Goal: Check status: Check status

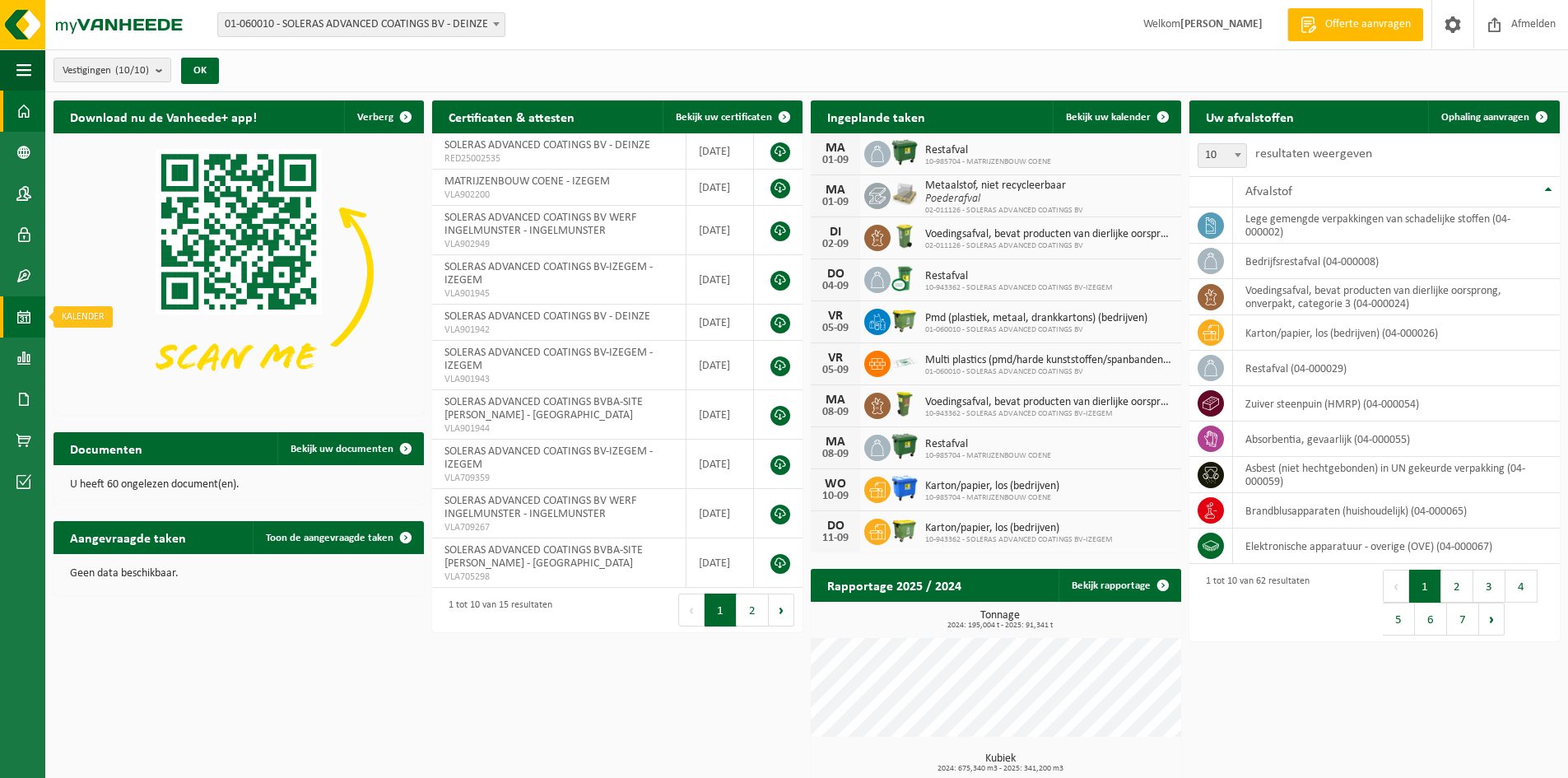
click at [27, 319] on span at bounding box center [24, 317] width 15 height 41
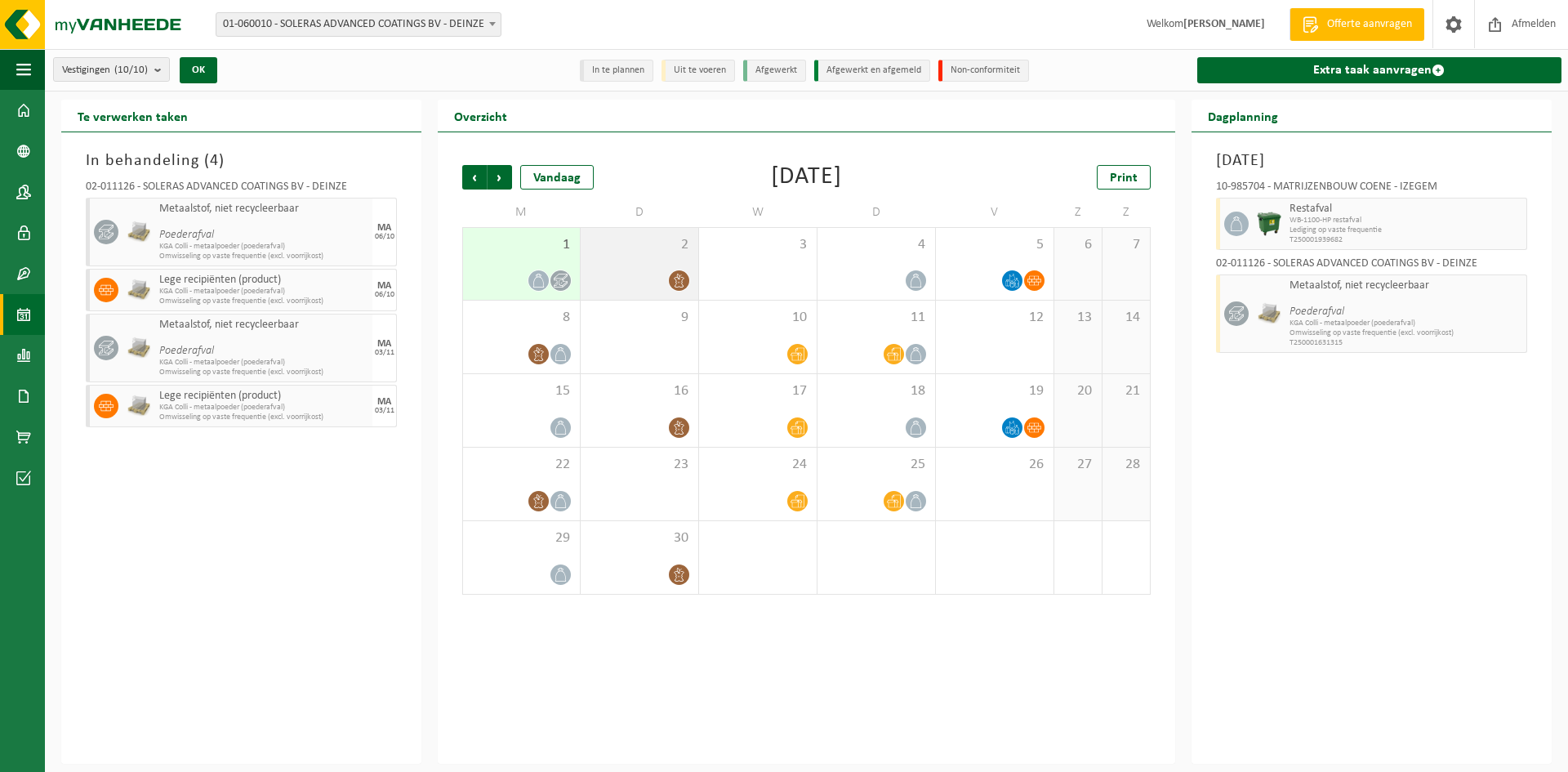
click at [656, 256] on div "2" at bounding box center [639, 263] width 117 height 71
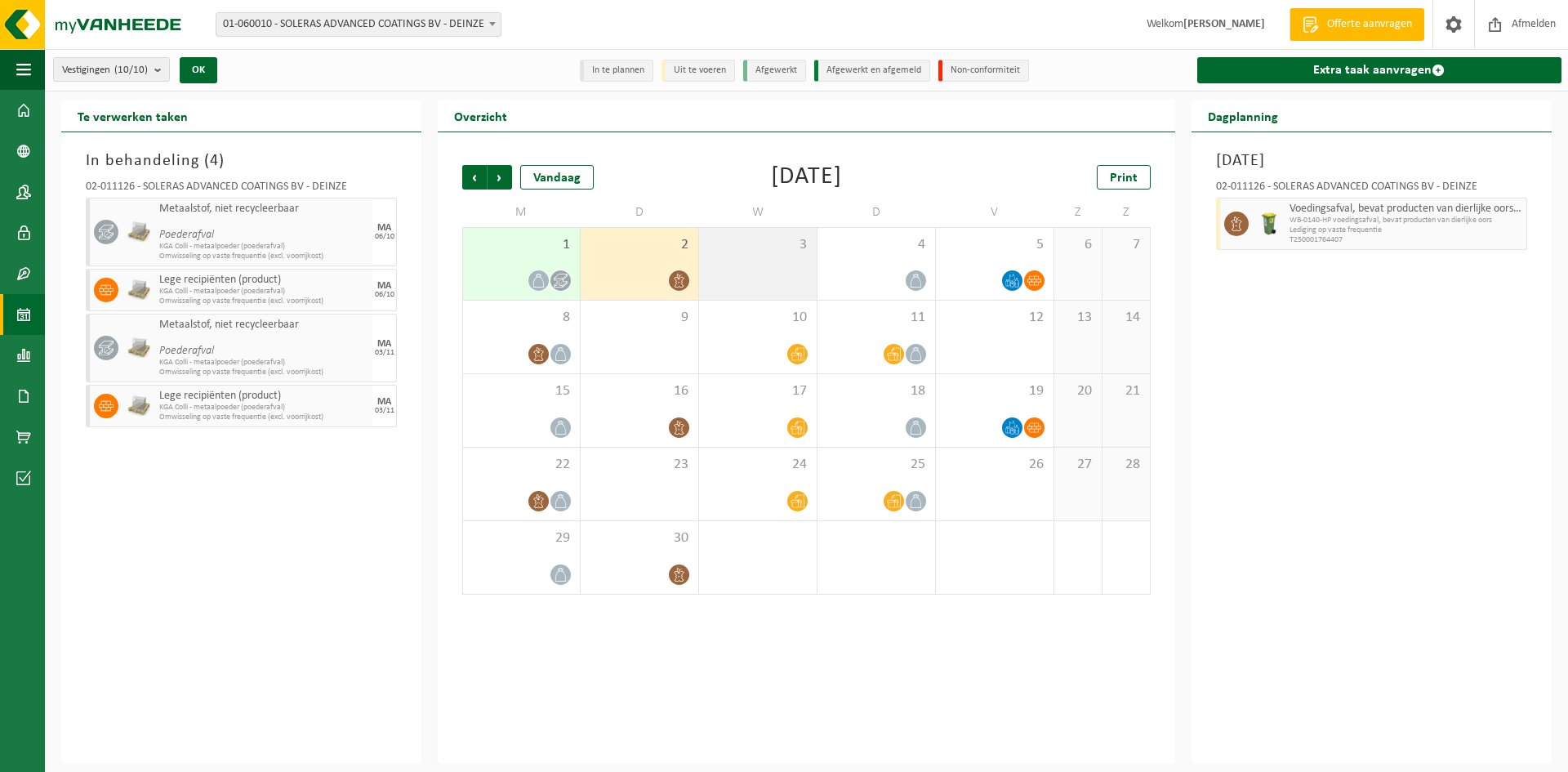
click at [748, 252] on span "3" at bounding box center [757, 245] width 101 height 18
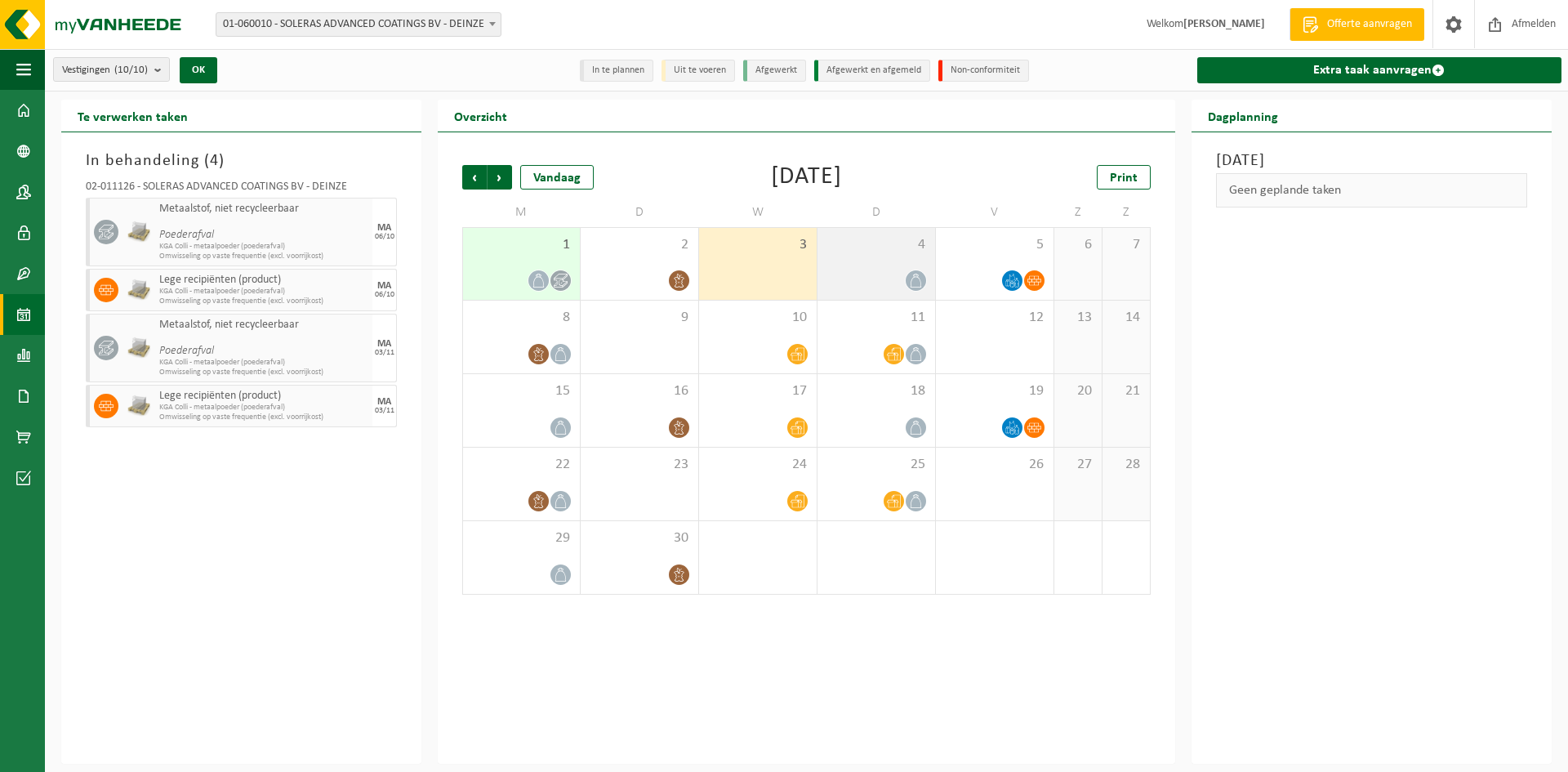
click at [867, 251] on span "4" at bounding box center [875, 245] width 101 height 18
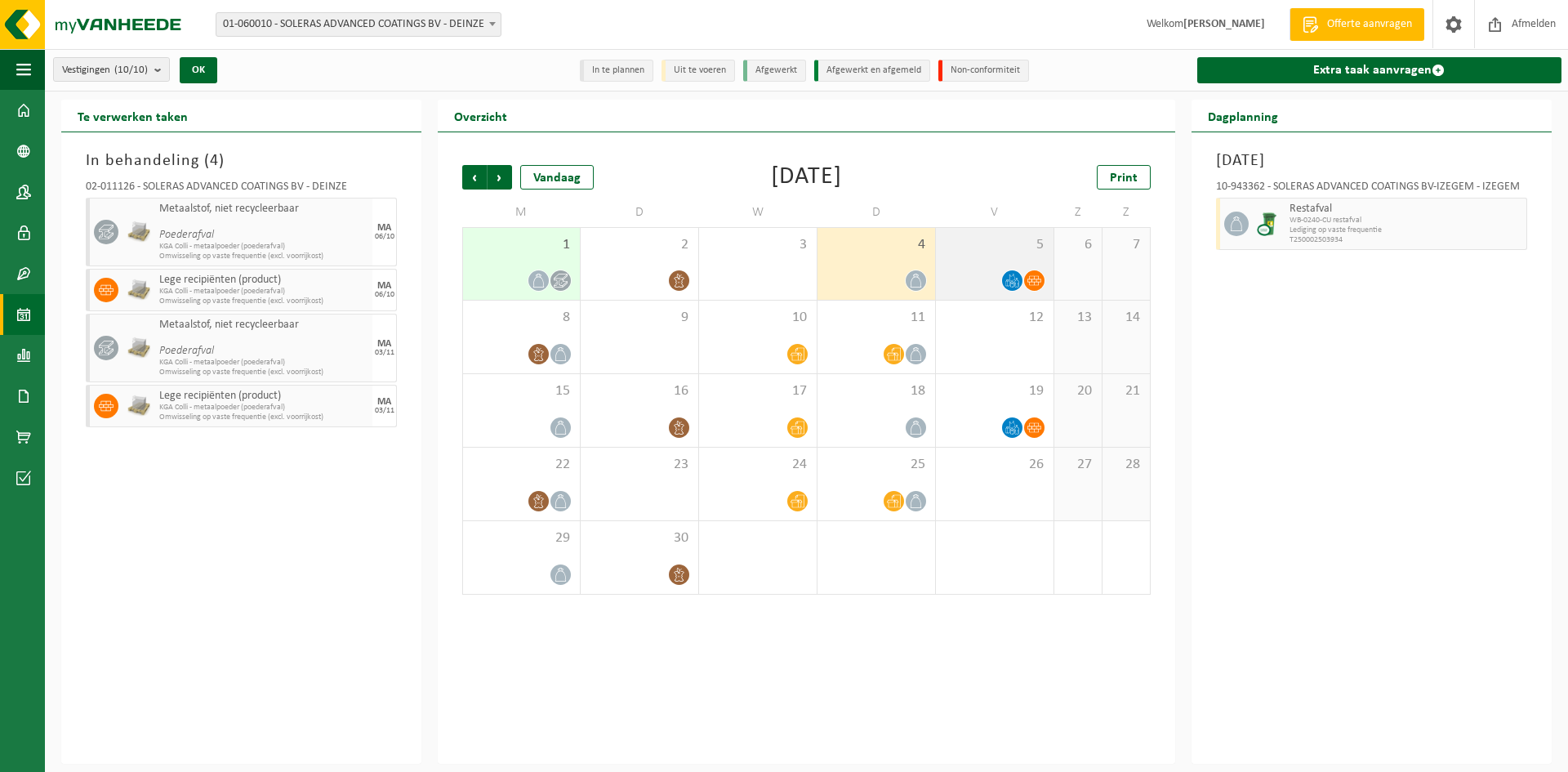
click at [955, 253] on div "5" at bounding box center [995, 263] width 117 height 71
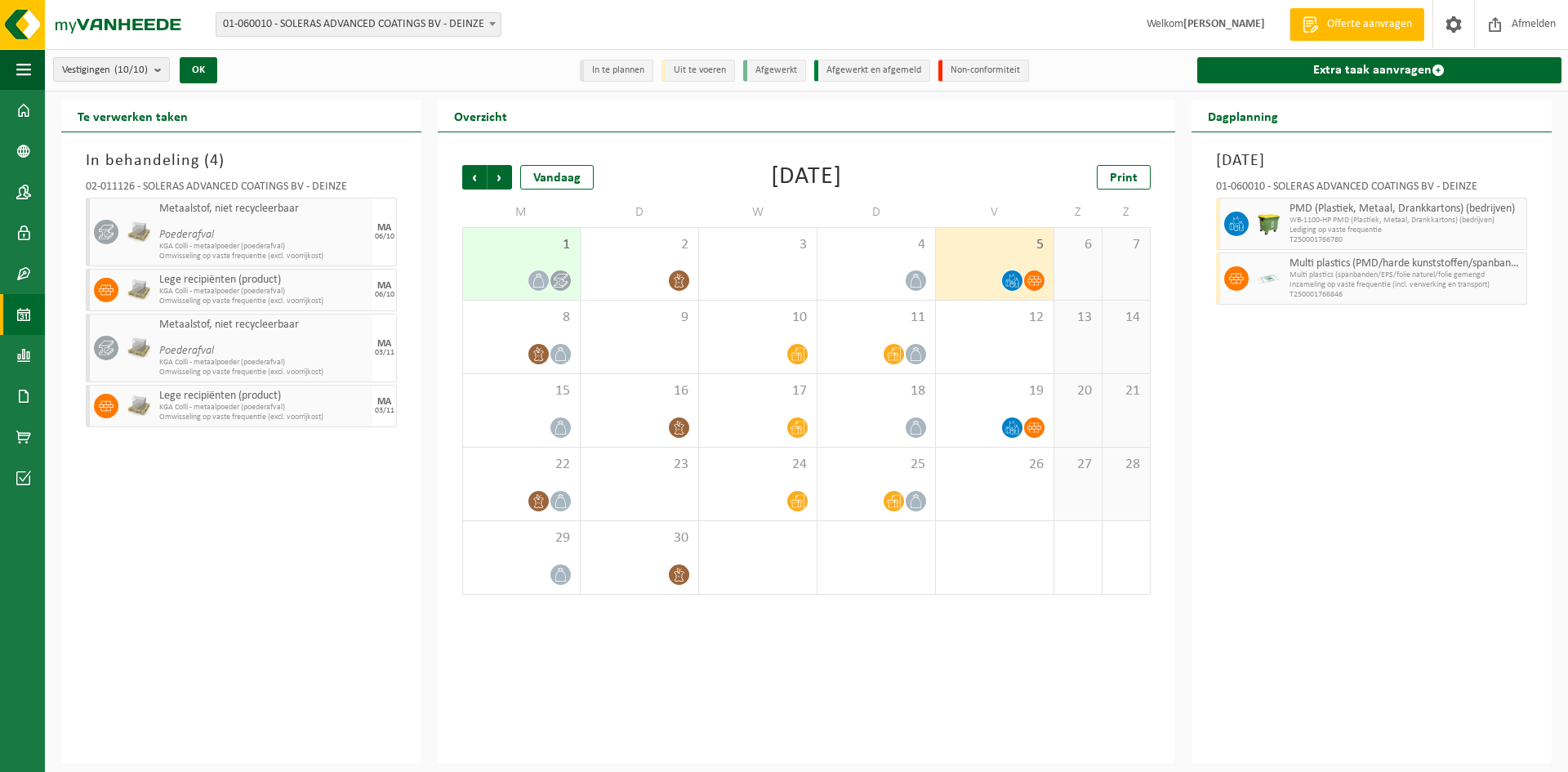
click at [513, 259] on div "1" at bounding box center [520, 263] width 116 height 71
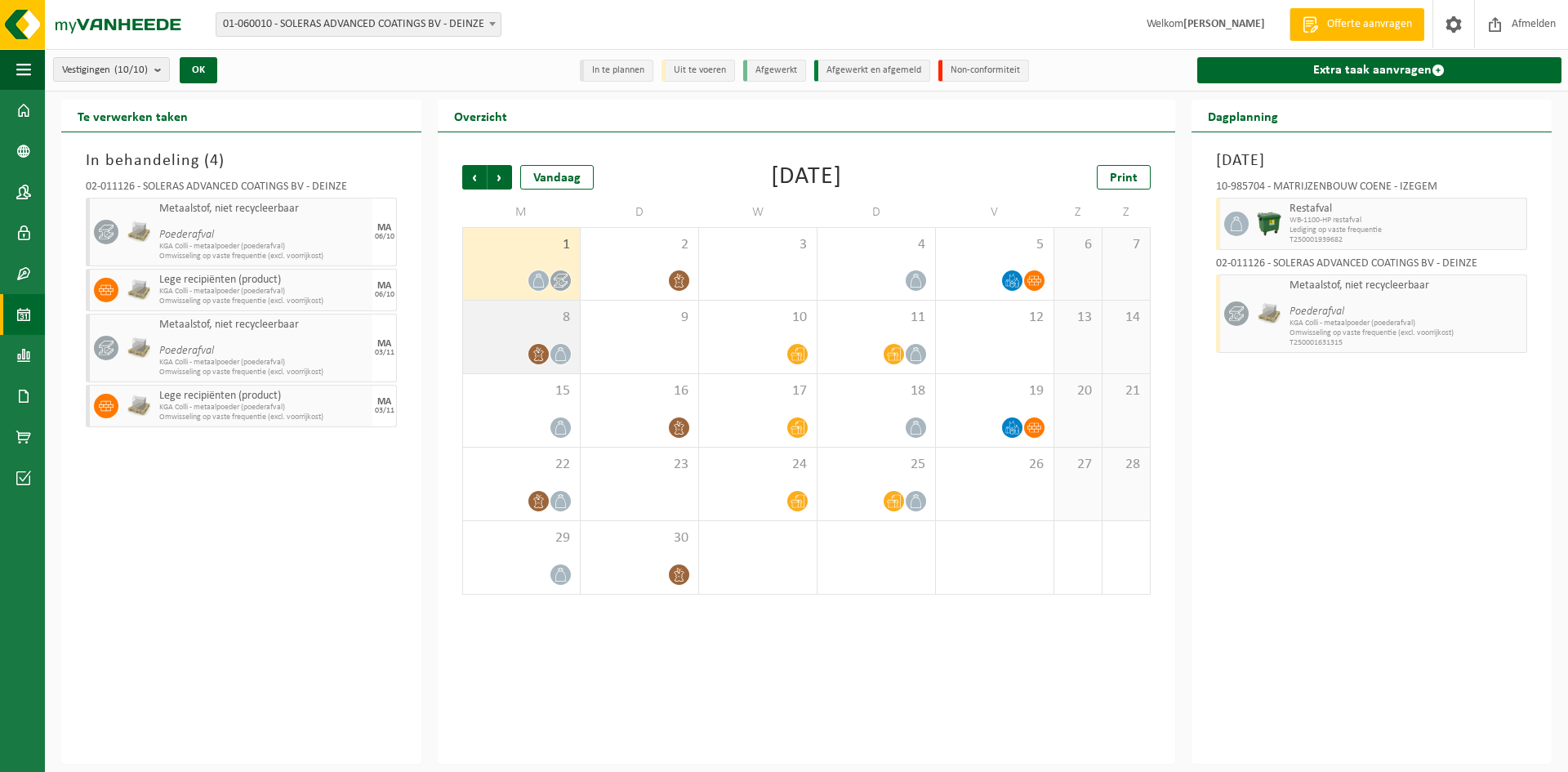
click at [493, 316] on span "8" at bounding box center [521, 317] width 101 height 18
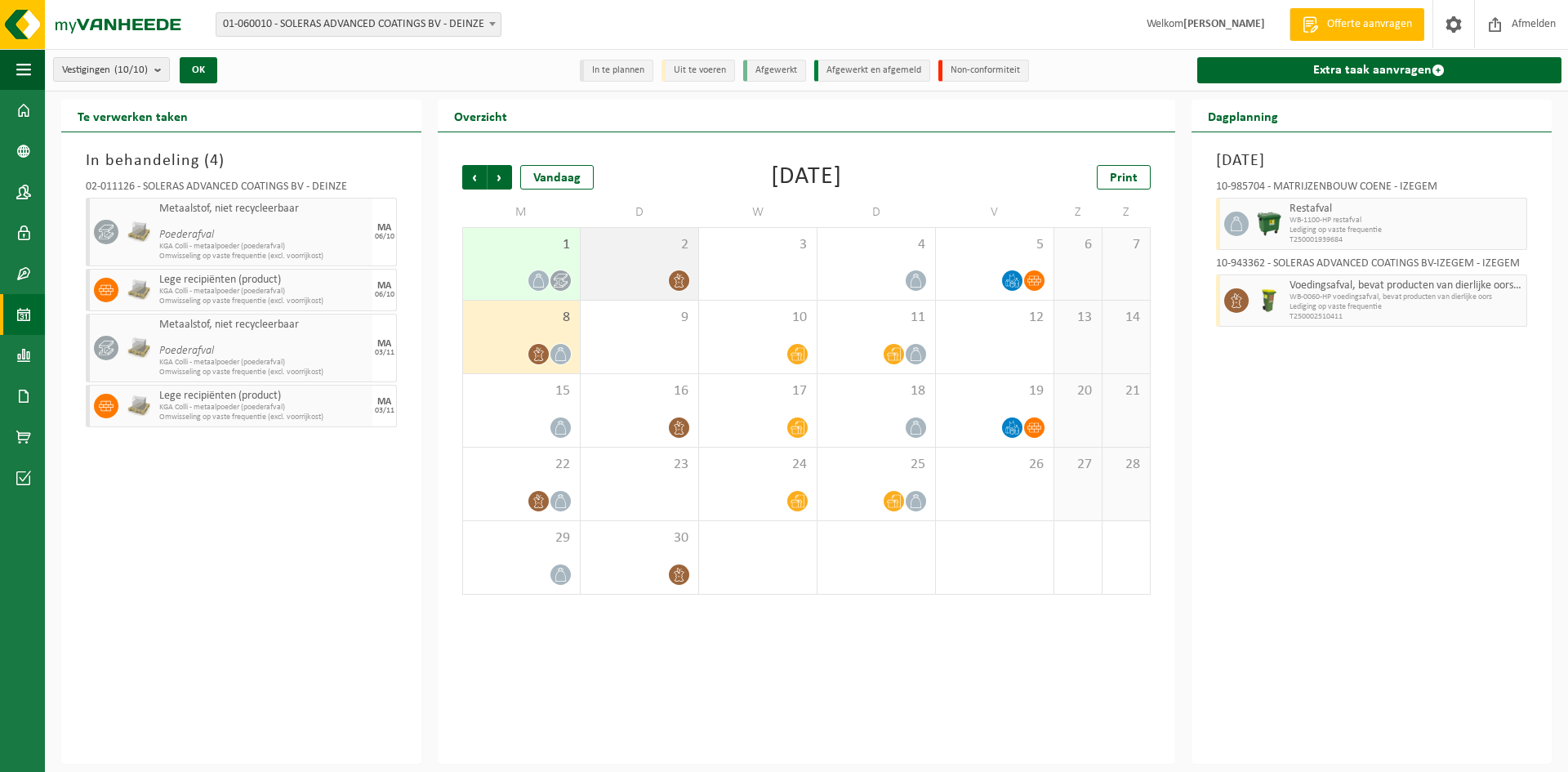
click at [625, 272] on div at bounding box center [639, 280] width 101 height 23
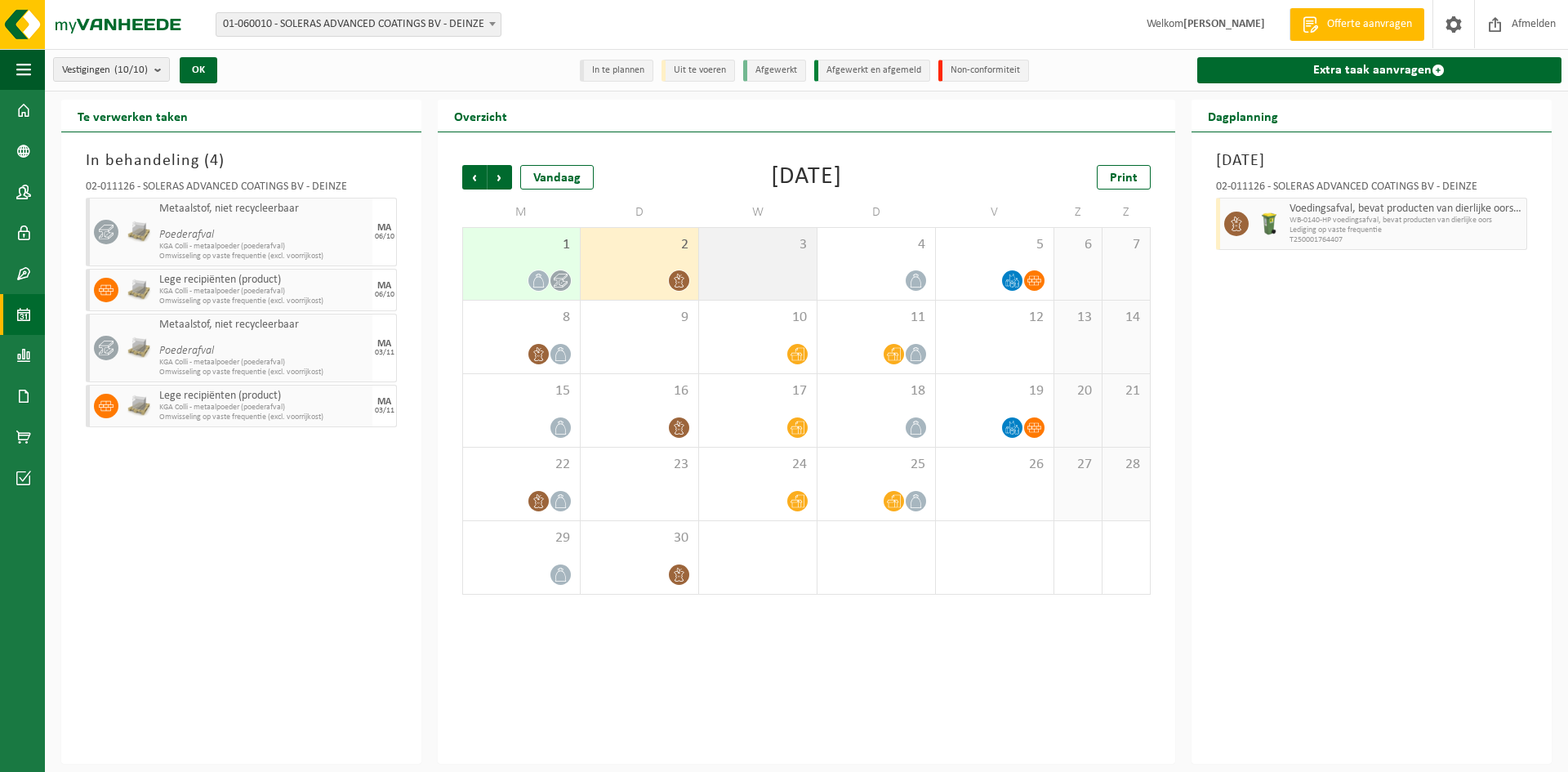
click at [772, 252] on span "3" at bounding box center [757, 245] width 101 height 18
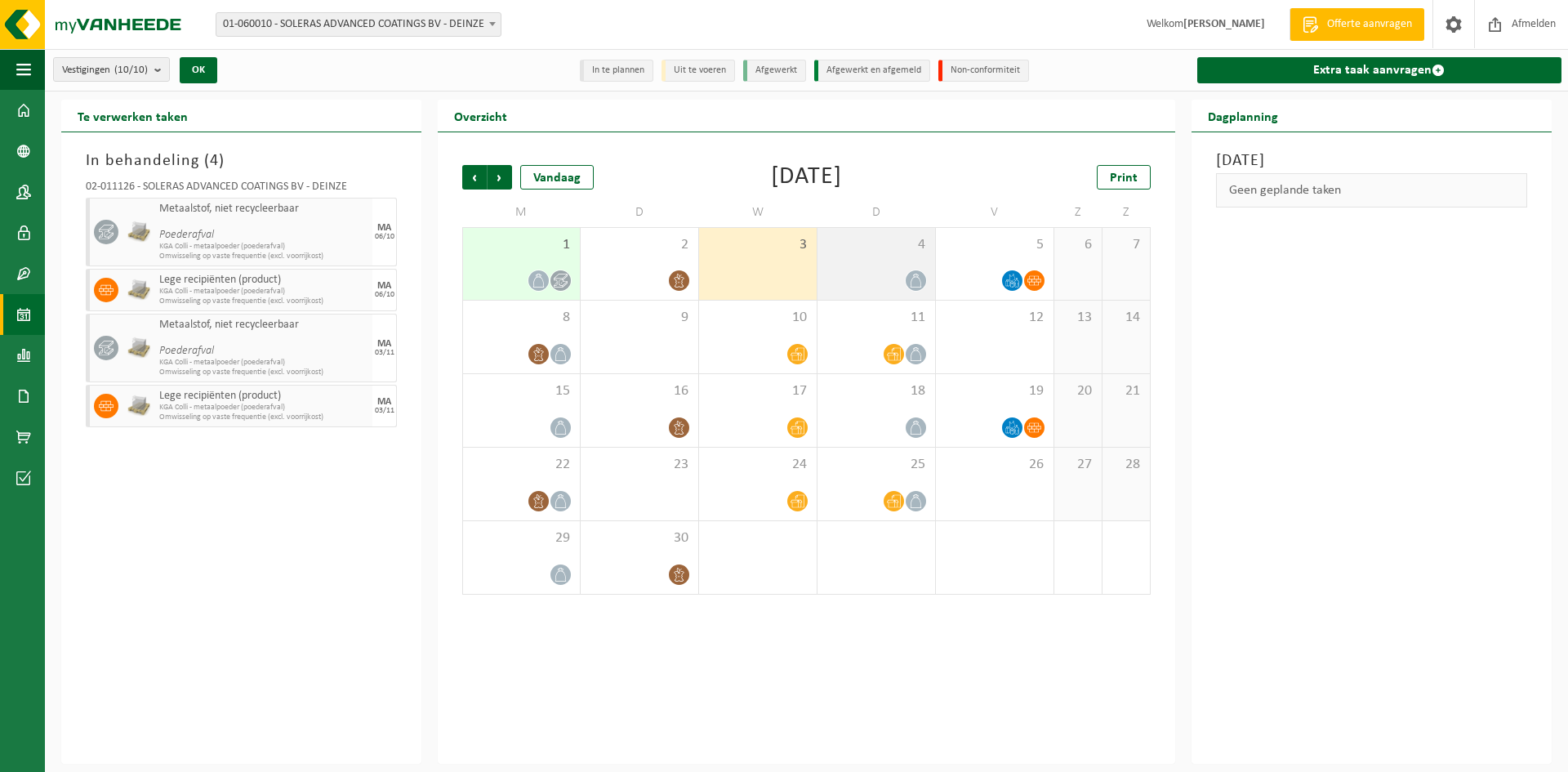
click at [857, 258] on div "4" at bounding box center [875, 263] width 117 height 71
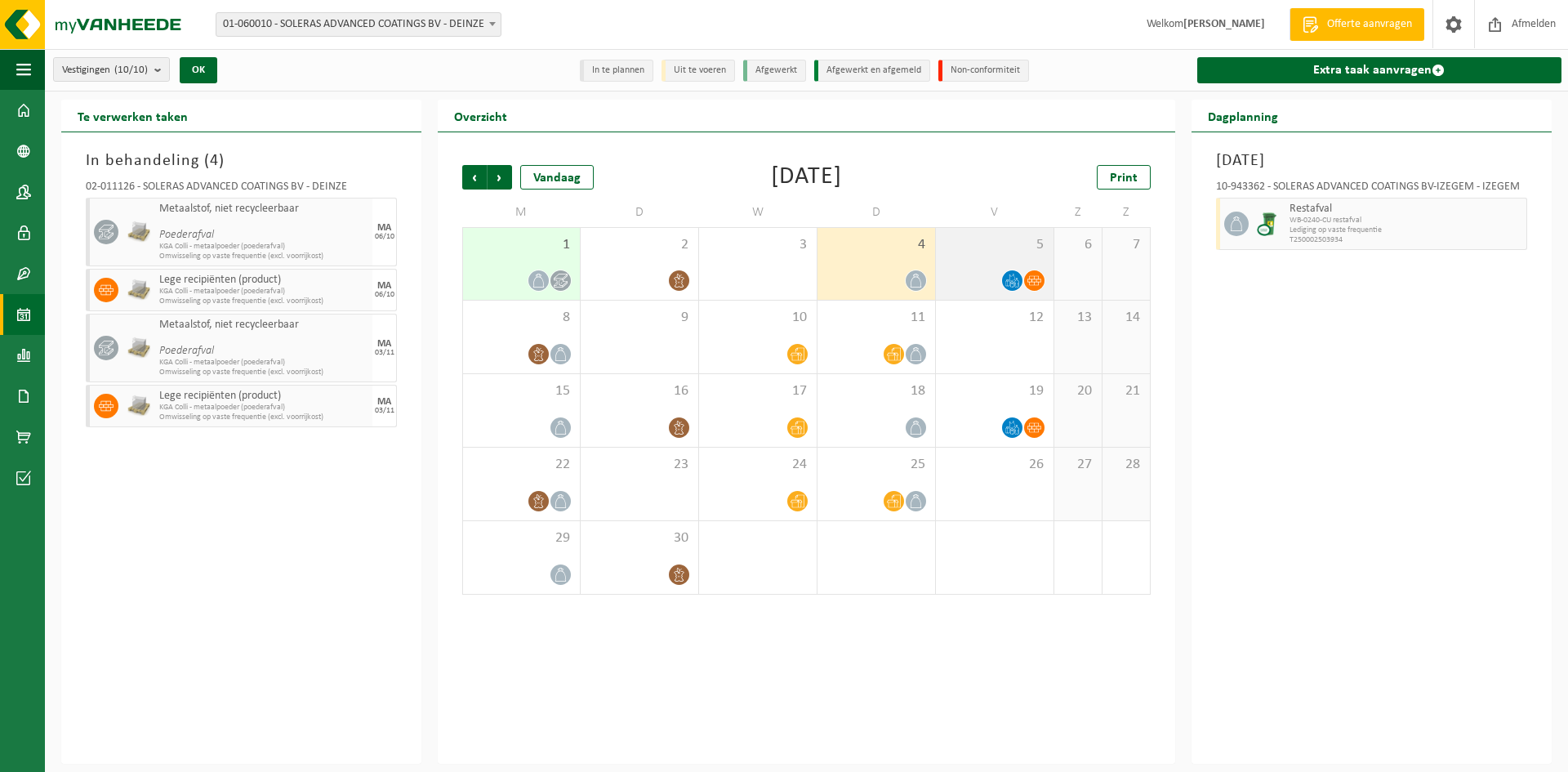
click at [963, 274] on div at bounding box center [994, 280] width 101 height 23
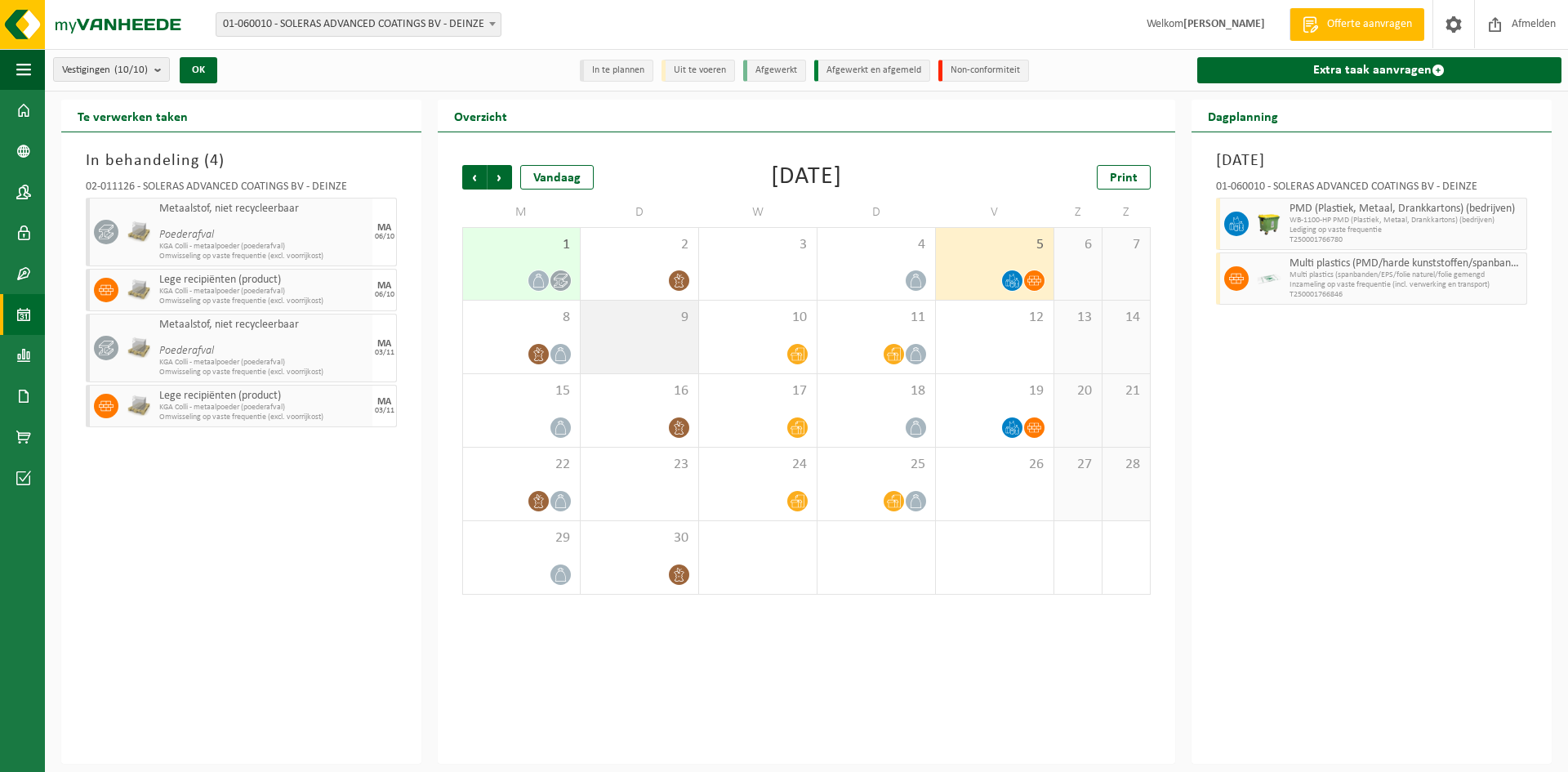
click at [651, 334] on div "9" at bounding box center [639, 337] width 117 height 72
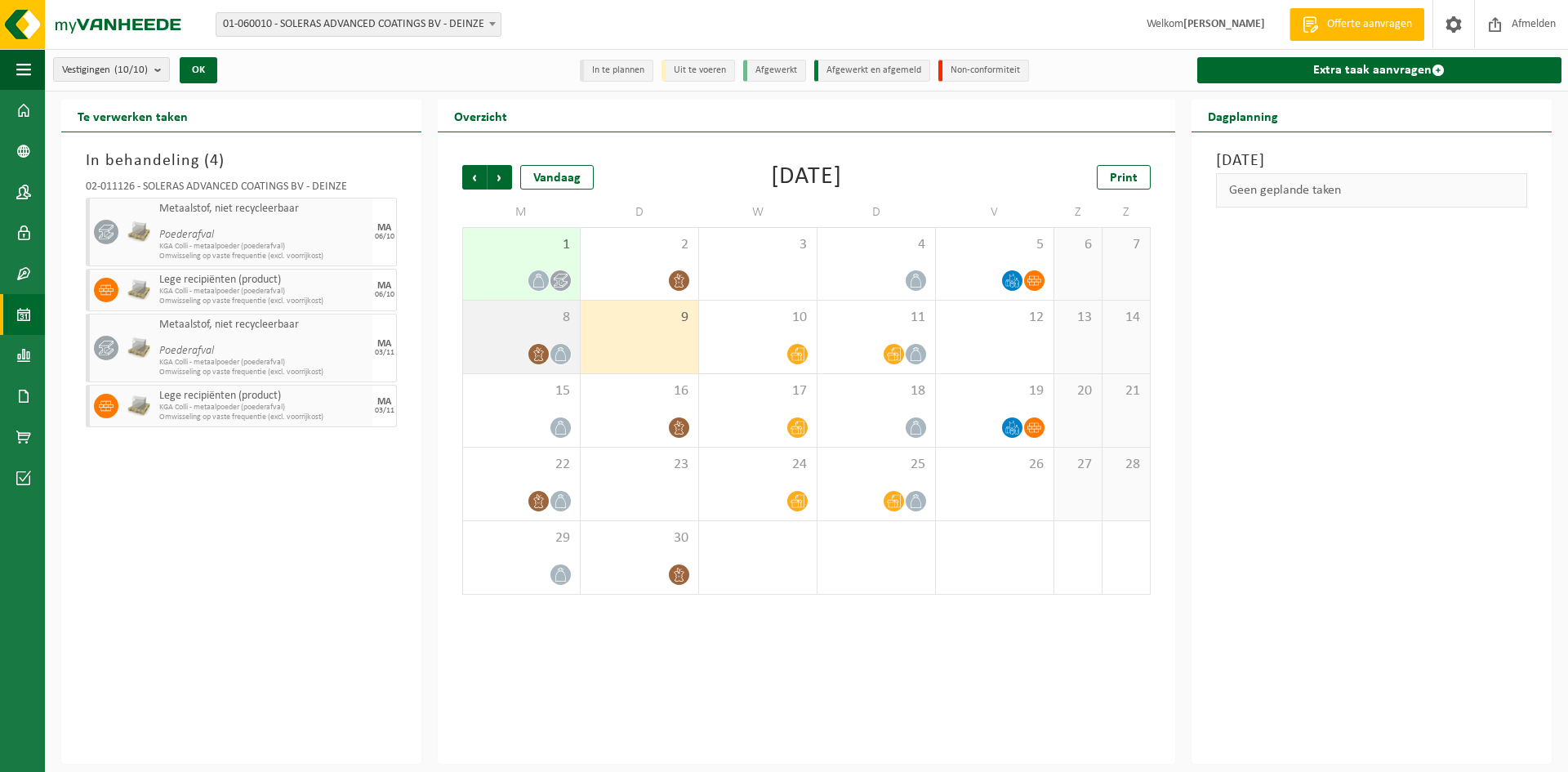
click at [465, 322] on div "8" at bounding box center [520, 337] width 116 height 72
